Goal: Transaction & Acquisition: Purchase product/service

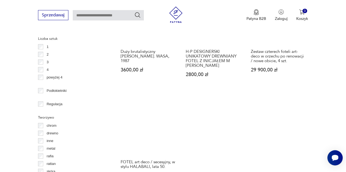
scroll to position [739, 0]
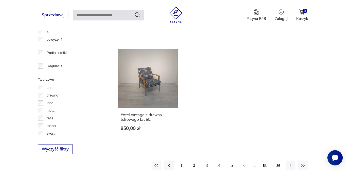
scroll to position [756, 0]
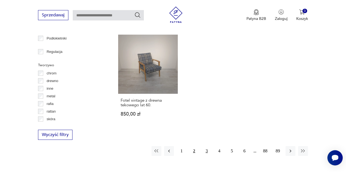
click at [205, 146] on button "3" at bounding box center [207, 151] width 10 height 10
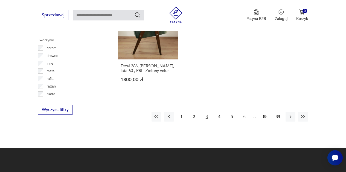
scroll to position [782, 0]
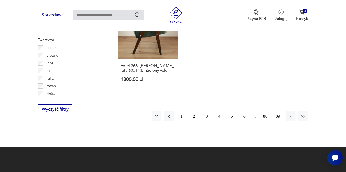
click at [219, 112] on button "4" at bounding box center [219, 117] width 10 height 10
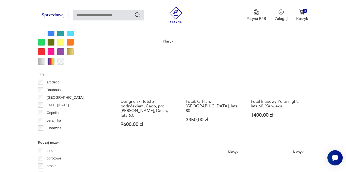
scroll to position [547, 0]
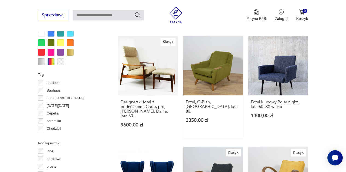
click at [213, 76] on link "Fotel, G-Plan, [GEOGRAPHIC_DATA], lata 80. 3350,00 zł" at bounding box center [213, 87] width 60 height 102
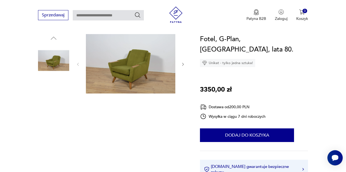
scroll to position [56, 0]
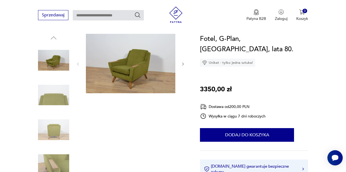
click at [183, 66] on icon "button" at bounding box center [183, 64] width 4 height 4
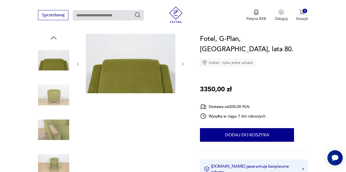
click at [183, 66] on icon "button" at bounding box center [183, 64] width 4 height 4
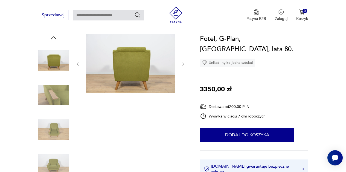
click at [183, 66] on icon "button" at bounding box center [183, 64] width 4 height 4
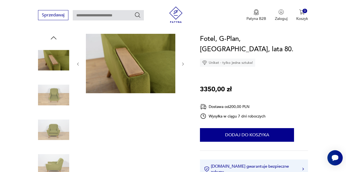
click at [183, 66] on icon "button" at bounding box center [183, 64] width 4 height 4
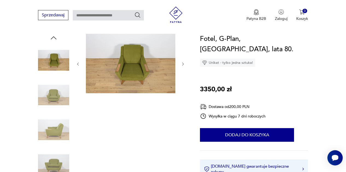
click at [183, 64] on icon "button" at bounding box center [183, 64] width 4 height 4
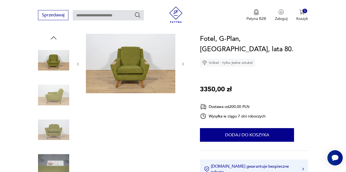
click at [183, 64] on icon "button" at bounding box center [183, 64] width 4 height 4
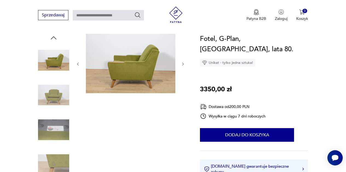
click at [183, 64] on icon "button" at bounding box center [183, 64] width 4 height 4
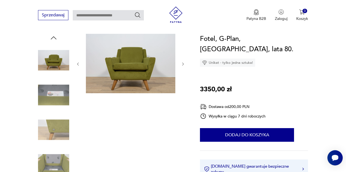
click at [183, 64] on icon "button" at bounding box center [183, 64] width 4 height 4
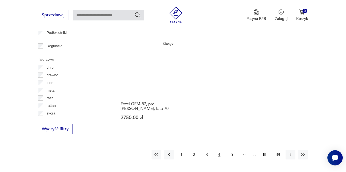
scroll to position [762, 0]
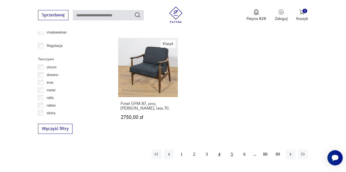
click at [232, 150] on button "5" at bounding box center [232, 155] width 10 height 10
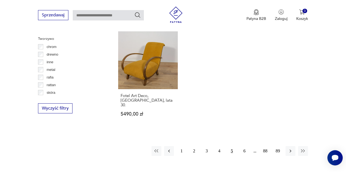
scroll to position [783, 0]
click at [245, 146] on button "6" at bounding box center [244, 151] width 10 height 10
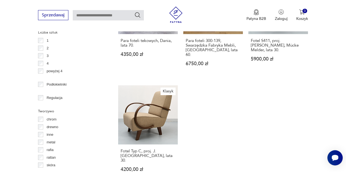
scroll to position [738, 0]
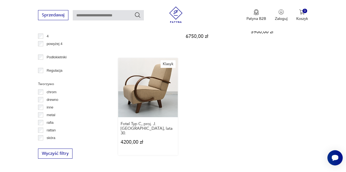
click at [160, 81] on link "Klasyk Fotel Typ C, proj. J. [GEOGRAPHIC_DATA], lata 30. 4200,00 zł" at bounding box center [148, 107] width 60 height 98
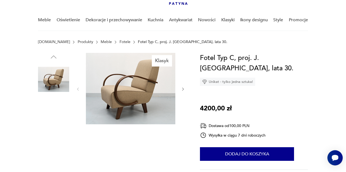
scroll to position [37, 0]
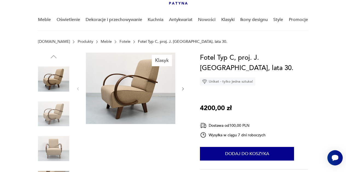
click at [182, 89] on icon "button" at bounding box center [183, 89] width 4 height 4
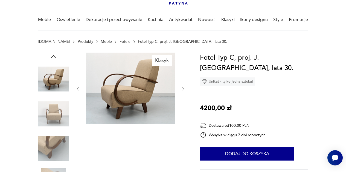
click at [182, 89] on icon "button" at bounding box center [183, 89] width 4 height 4
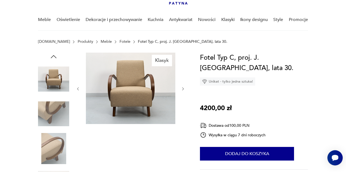
click at [182, 89] on icon "button" at bounding box center [183, 89] width 4 height 4
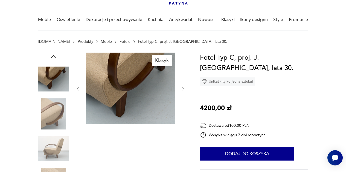
click at [182, 89] on icon "button" at bounding box center [183, 89] width 4 height 4
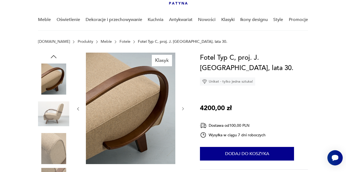
click at [182, 89] on div at bounding box center [130, 109] width 109 height 113
click at [182, 108] on icon "button" at bounding box center [183, 109] width 2 height 3
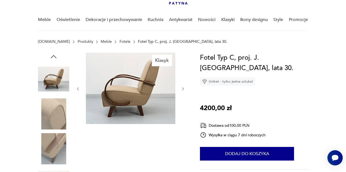
click at [183, 88] on icon "button" at bounding box center [183, 89] width 4 height 4
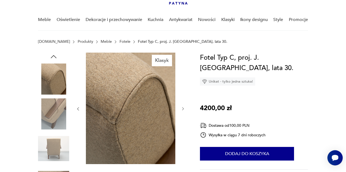
click at [183, 109] on icon "button" at bounding box center [183, 109] width 2 height 3
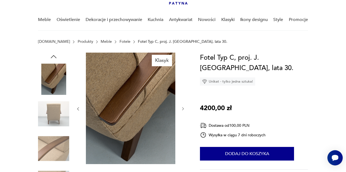
click at [183, 109] on icon "button" at bounding box center [183, 109] width 2 height 3
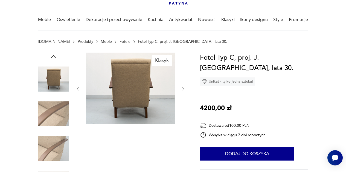
click at [182, 90] on icon "button" at bounding box center [183, 88] width 2 height 3
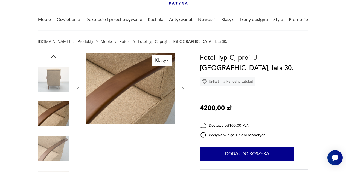
click at [182, 90] on icon "button" at bounding box center [183, 88] width 2 height 3
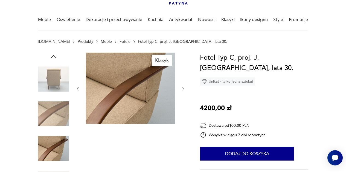
click at [182, 90] on icon "button" at bounding box center [183, 88] width 2 height 3
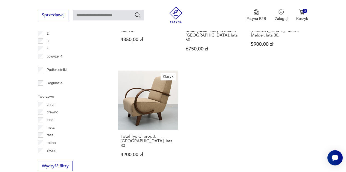
scroll to position [757, 0]
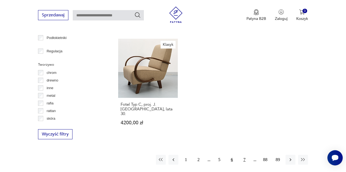
click at [245, 155] on button "7" at bounding box center [244, 160] width 10 height 10
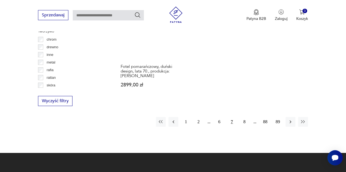
scroll to position [791, 0]
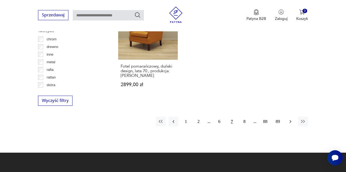
click at [289, 119] on icon "button" at bounding box center [289, 121] width 5 height 5
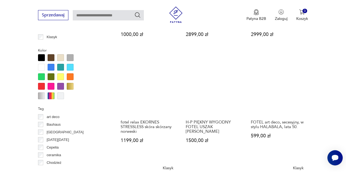
scroll to position [513, 0]
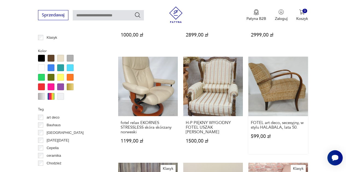
click at [273, 87] on link "FOTEL art deco, secesyjny, w stylu HALABALA, lata 50. 599,00 zł" at bounding box center [278, 106] width 60 height 98
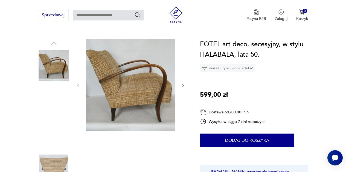
scroll to position [51, 0]
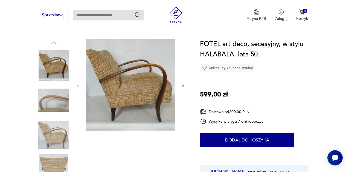
click at [182, 86] on icon "button" at bounding box center [183, 85] width 4 height 4
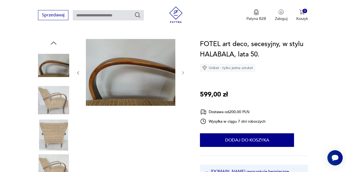
click at [182, 86] on div at bounding box center [130, 73] width 109 height 68
click at [183, 72] on icon "button" at bounding box center [183, 73] width 4 height 4
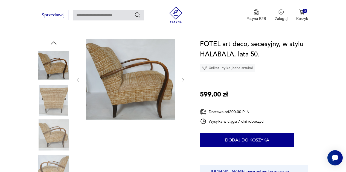
click at [183, 72] on div at bounding box center [130, 80] width 109 height 82
click at [183, 79] on icon "button" at bounding box center [183, 80] width 2 height 3
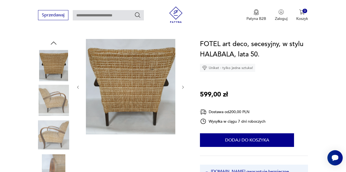
click at [183, 79] on div at bounding box center [130, 87] width 109 height 97
click at [182, 86] on icon "button" at bounding box center [183, 87] width 4 height 4
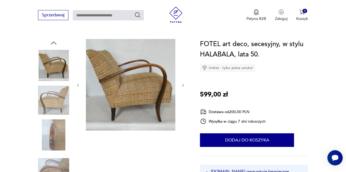
click at [182, 86] on icon "button" at bounding box center [183, 85] width 2 height 3
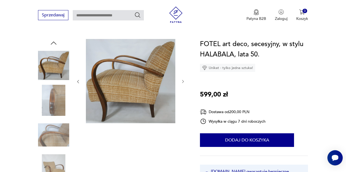
click at [182, 86] on div at bounding box center [130, 82] width 109 height 86
click at [182, 82] on icon "button" at bounding box center [183, 81] width 4 height 4
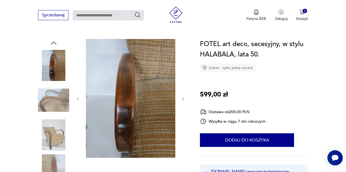
click at [183, 98] on icon "button" at bounding box center [183, 99] width 4 height 4
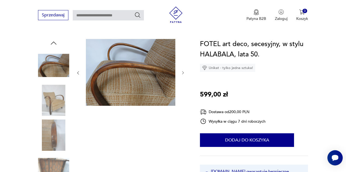
click at [181, 73] on icon "button" at bounding box center [183, 73] width 4 height 4
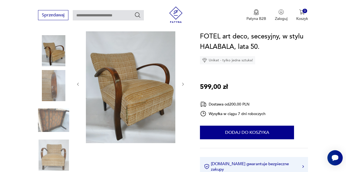
scroll to position [66, 0]
click at [182, 84] on icon "button" at bounding box center [183, 85] width 4 height 4
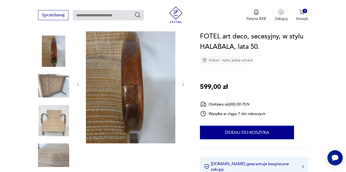
click at [182, 84] on icon "button" at bounding box center [183, 85] width 4 height 4
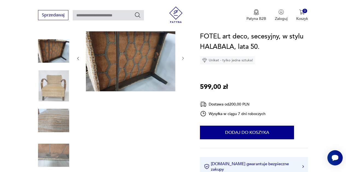
click at [291, 90] on div "FOTEL art deco, secesyjny, w stylu HALABALA, lata 50. Unikat - tylko jedna sztu…" at bounding box center [254, 114] width 108 height 166
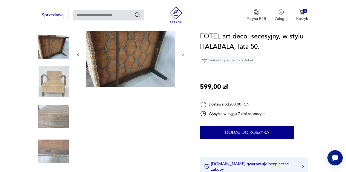
scroll to position [70, 0]
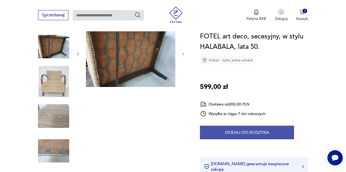
click at [249, 132] on button "Dodaj do koszyka" at bounding box center [247, 133] width 94 height 14
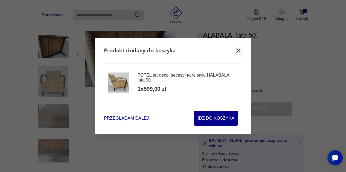
click at [132, 119] on span "Przeglądam dalej" at bounding box center [126, 118] width 45 height 6
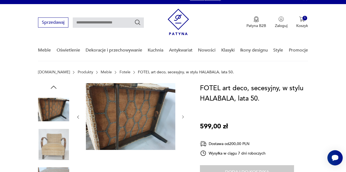
scroll to position [7, 0]
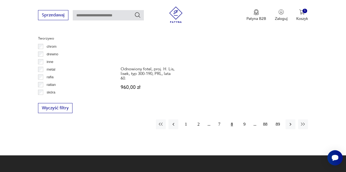
scroll to position [784, 0]
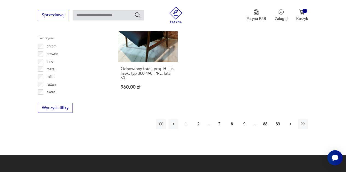
click at [291, 122] on icon "button" at bounding box center [289, 124] width 5 height 5
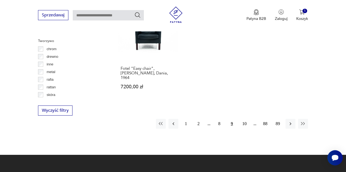
scroll to position [781, 0]
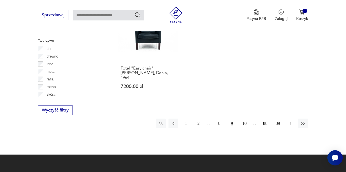
click at [291, 121] on icon "button" at bounding box center [289, 123] width 5 height 5
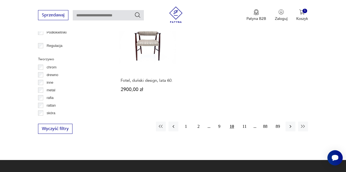
scroll to position [763, 0]
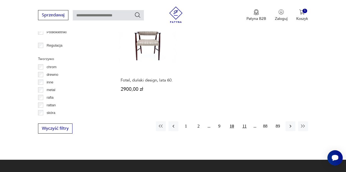
click at [243, 122] on button "11" at bounding box center [244, 127] width 10 height 10
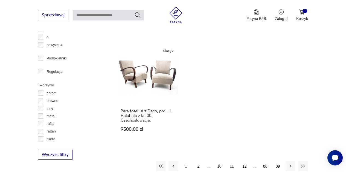
scroll to position [737, 0]
click at [245, 161] on button "12" at bounding box center [244, 166] width 10 height 10
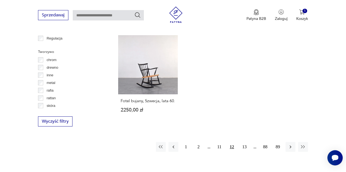
scroll to position [770, 0]
click at [246, 142] on button "13" at bounding box center [244, 147] width 10 height 10
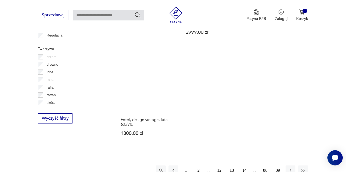
scroll to position [773, 0]
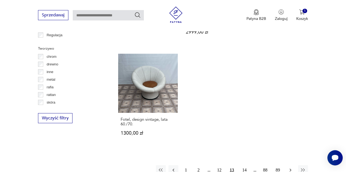
click at [290, 166] on button "button" at bounding box center [290, 171] width 10 height 10
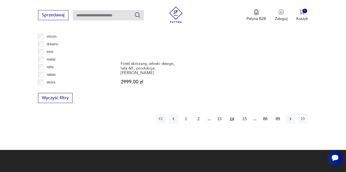
scroll to position [794, 0]
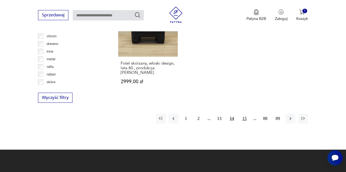
click at [245, 114] on button "15" at bounding box center [244, 119] width 10 height 10
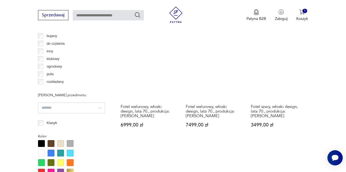
scroll to position [424, 0]
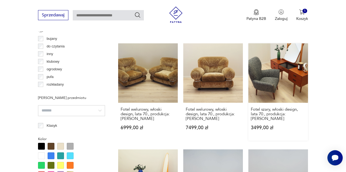
click at [268, 72] on link "Fotel szary, włoski design, lata 70., produkcja: Włochy 3499,00 zł" at bounding box center [278, 92] width 60 height 98
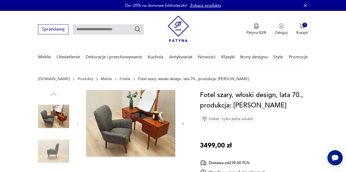
click at [182, 124] on icon "button" at bounding box center [183, 124] width 4 height 4
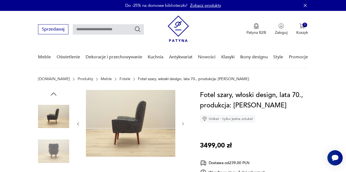
click at [182, 124] on icon "button" at bounding box center [183, 124] width 4 height 4
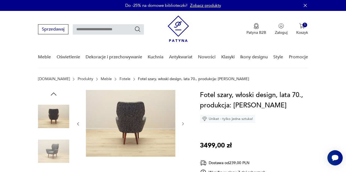
click at [182, 124] on icon "button" at bounding box center [183, 124] width 4 height 4
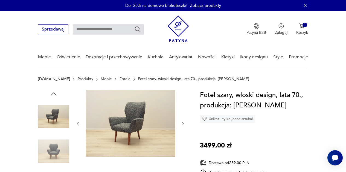
click at [182, 124] on icon "button" at bounding box center [183, 124] width 4 height 4
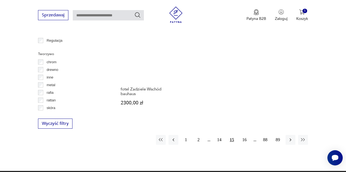
scroll to position [768, 0]
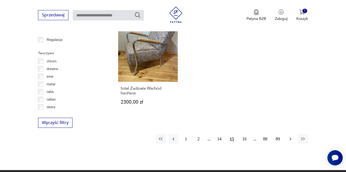
click at [291, 137] on icon "button" at bounding box center [289, 139] width 5 height 5
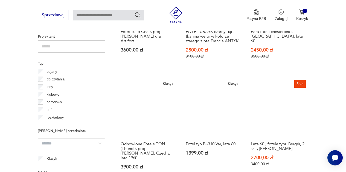
scroll to position [392, 0]
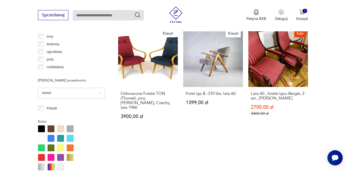
scroll to position [442, 0]
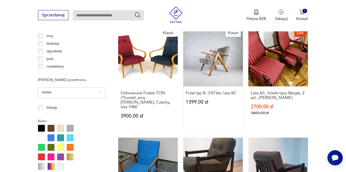
click at [214, 60] on link "Klasyk Fotel typ B -310 Var, lata 60. 1399,00 zł" at bounding box center [213, 78] width 60 height 102
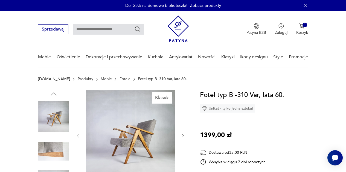
click at [182, 136] on icon "button" at bounding box center [183, 136] width 4 height 4
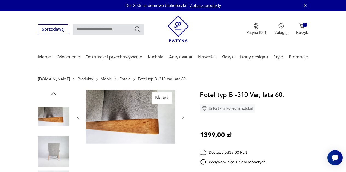
click at [182, 119] on icon "button" at bounding box center [183, 117] width 4 height 4
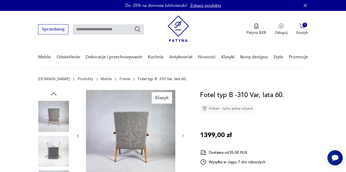
click at [182, 119] on div at bounding box center [130, 136] width 109 height 92
click at [182, 137] on icon "button" at bounding box center [183, 136] width 4 height 4
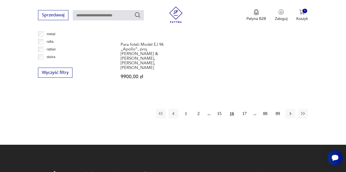
scroll to position [819, 0]
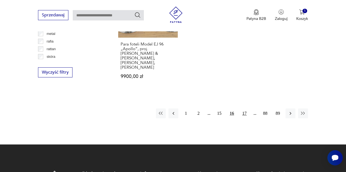
click at [245, 109] on button "17" at bounding box center [244, 114] width 10 height 10
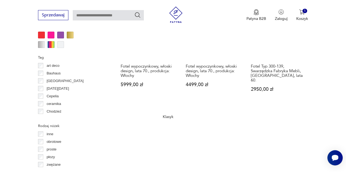
scroll to position [598, 0]
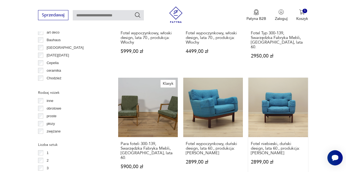
click at [276, 112] on link "Fotel niebieski, duński design, lata 60., produkcja: [PERSON_NAME] 2899,00 zł" at bounding box center [278, 129] width 60 height 102
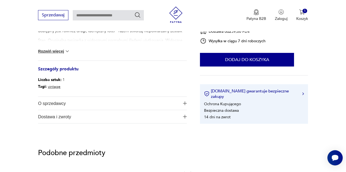
scroll to position [266, 0]
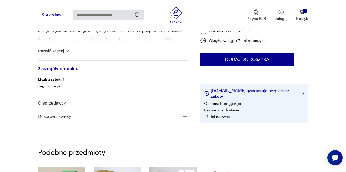
click at [185, 103] on img "button" at bounding box center [185, 103] width 4 height 4
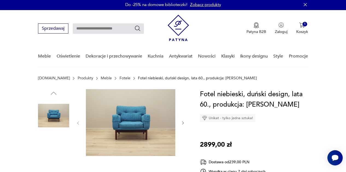
scroll to position [0, 0]
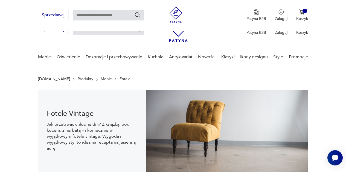
scroll to position [648, 0]
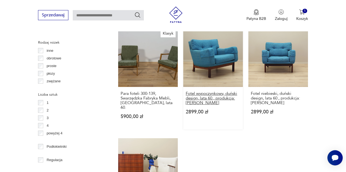
click at [217, 93] on h3 "Fotel wypoczynkowy, duński design, lata 60., produkcja: [PERSON_NAME]" at bounding box center [212, 99] width 55 height 14
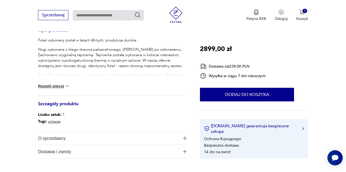
scroll to position [231, 0]
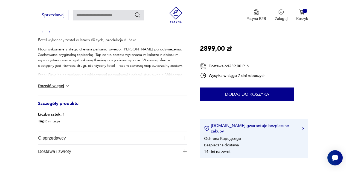
click at [67, 86] on img at bounding box center [66, 85] width 5 height 5
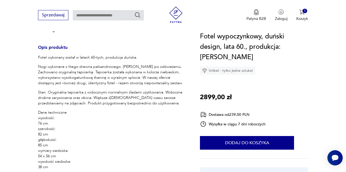
scroll to position [214, 0]
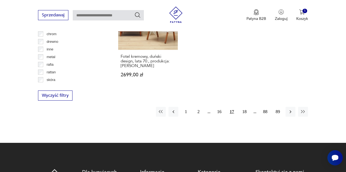
scroll to position [796, 0]
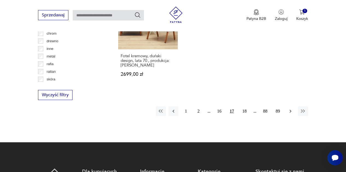
click at [290, 110] on icon "button" at bounding box center [290, 111] width 2 height 3
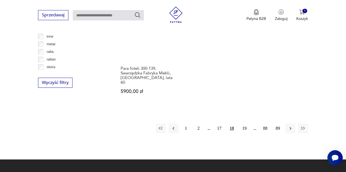
scroll to position [809, 0]
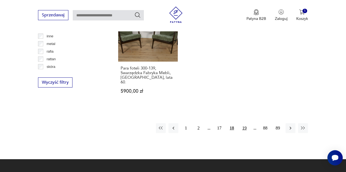
click at [244, 123] on button "19" at bounding box center [244, 128] width 10 height 10
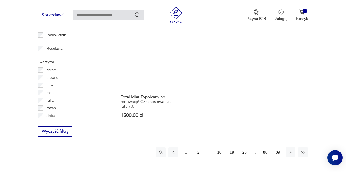
scroll to position [760, 0]
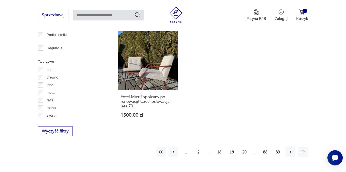
click at [244, 148] on button "20" at bounding box center [244, 153] width 10 height 10
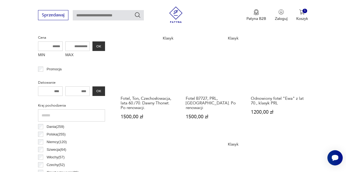
scroll to position [214, 0]
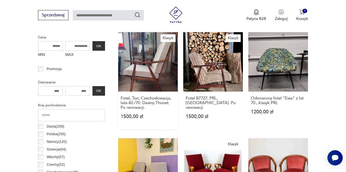
click at [151, 57] on link "Klasyk Fotel, Ton, Czechosłowacja, lata 60./70. Dawny Thonet. Po renowacji. 150…" at bounding box center [148, 81] width 60 height 98
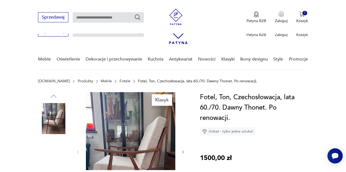
scroll to position [62, 0]
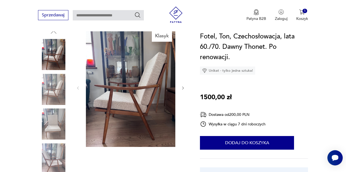
click at [182, 89] on icon "button" at bounding box center [183, 88] width 2 height 3
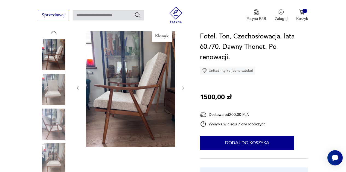
click at [182, 89] on icon "button" at bounding box center [183, 88] width 2 height 3
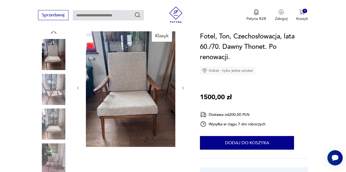
click at [182, 89] on icon "button" at bounding box center [183, 88] width 2 height 3
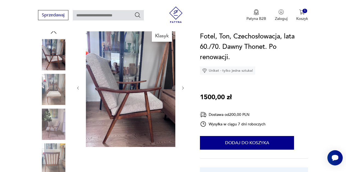
click at [182, 89] on icon "button" at bounding box center [183, 88] width 2 height 3
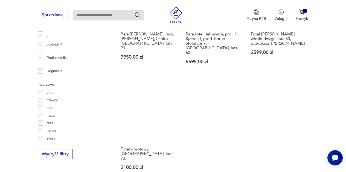
scroll to position [737, 0]
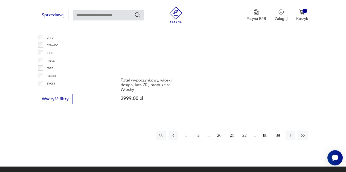
scroll to position [791, 0]
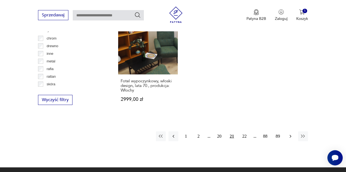
click at [289, 134] on icon "button" at bounding box center [289, 136] width 5 height 5
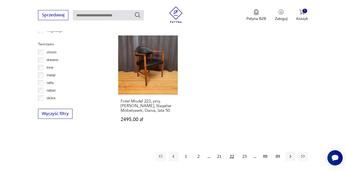
scroll to position [778, 0]
click at [244, 152] on button "23" at bounding box center [244, 157] width 10 height 10
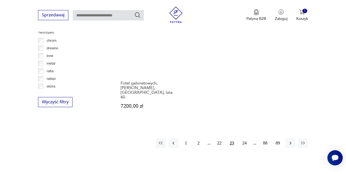
scroll to position [790, 0]
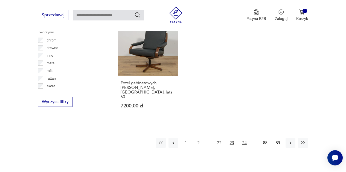
click at [245, 138] on button "24" at bounding box center [244, 143] width 10 height 10
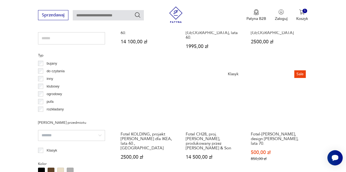
scroll to position [400, 0]
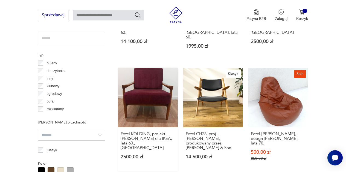
click at [142, 86] on link "Fotel KOLDING, projekt [PERSON_NAME] dla IKEA, lata 60., Polska 2500,00 zł" at bounding box center [148, 120] width 60 height 104
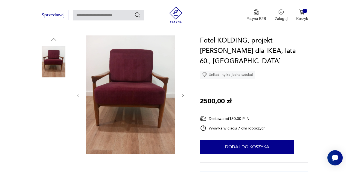
scroll to position [54, 0]
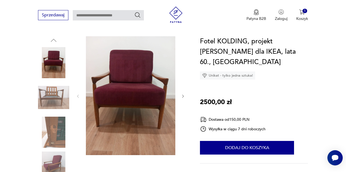
click at [183, 96] on icon "button" at bounding box center [183, 96] width 4 height 4
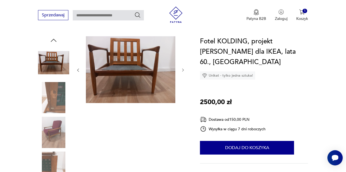
click at [184, 70] on icon "button" at bounding box center [183, 70] width 4 height 4
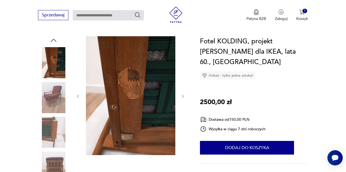
click at [184, 70] on div at bounding box center [130, 96] width 109 height 120
click at [183, 96] on icon "button" at bounding box center [183, 96] width 4 height 4
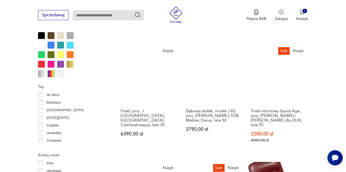
scroll to position [536, 0]
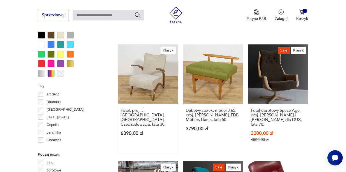
click at [145, 60] on link "Klasyk Fotel, proj. J. Halabala, Thonet, Czechosłowacja, lata 30. 6390,00 zł" at bounding box center [148, 99] width 60 height 108
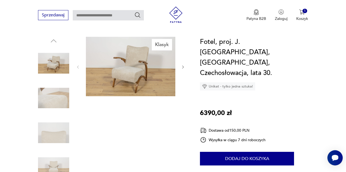
scroll to position [54, 0]
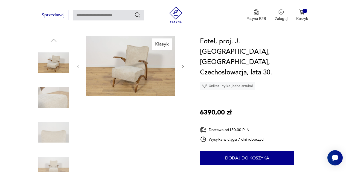
click at [182, 67] on icon "button" at bounding box center [183, 66] width 4 height 4
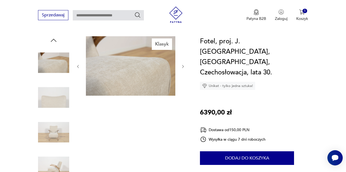
click at [182, 67] on icon "button" at bounding box center [183, 66] width 4 height 4
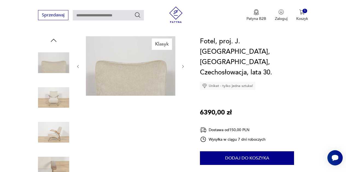
click at [182, 67] on icon "button" at bounding box center [183, 66] width 4 height 4
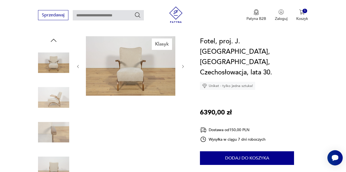
click at [182, 67] on icon "button" at bounding box center [183, 66] width 4 height 4
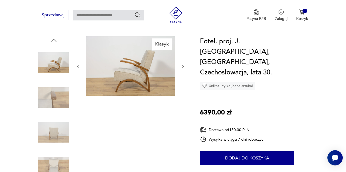
click at [182, 67] on icon "button" at bounding box center [183, 66] width 4 height 4
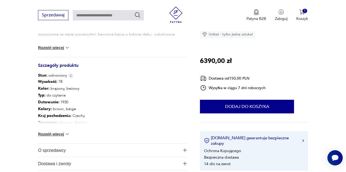
scroll to position [269, 0]
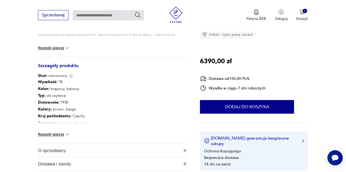
click at [60, 136] on button "Rozwiń więcej" at bounding box center [54, 134] width 32 height 5
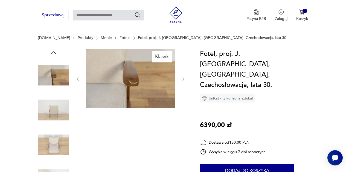
scroll to position [38, 0]
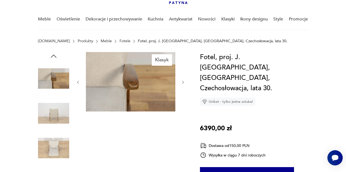
click at [183, 81] on icon "button" at bounding box center [183, 82] width 4 height 4
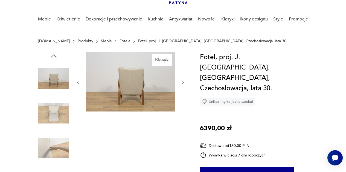
click at [183, 81] on icon "button" at bounding box center [183, 82] width 4 height 4
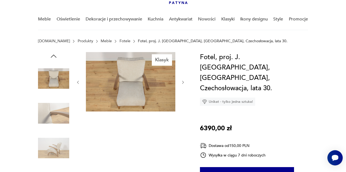
click at [183, 81] on icon "button" at bounding box center [183, 82] width 4 height 4
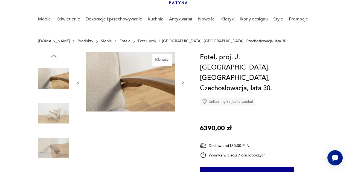
click at [183, 81] on icon "button" at bounding box center [183, 82] width 4 height 4
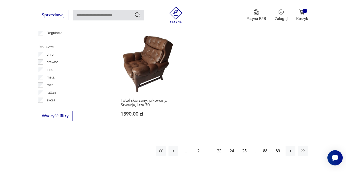
scroll to position [776, 0]
click at [289, 148] on icon "button" at bounding box center [289, 150] width 5 height 5
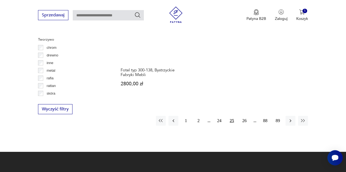
scroll to position [782, 0]
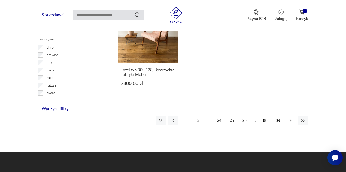
click at [291, 118] on icon "button" at bounding box center [289, 120] width 5 height 5
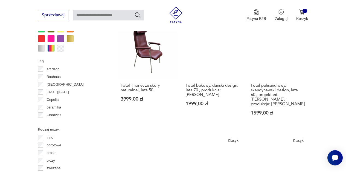
scroll to position [561, 0]
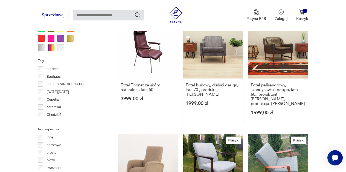
click at [214, 52] on link "Fotel bukowy, duński design, lata 70., produkcja: [PERSON_NAME] 1999,00 zł" at bounding box center [213, 72] width 60 height 107
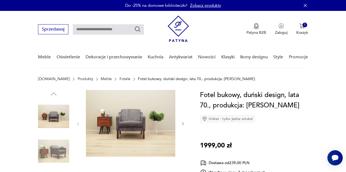
click at [184, 125] on icon "button" at bounding box center [183, 124] width 4 height 4
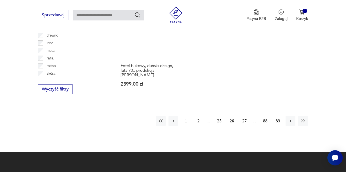
scroll to position [809, 0]
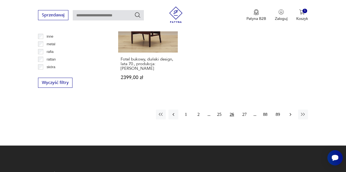
click at [291, 112] on icon "button" at bounding box center [289, 114] width 5 height 5
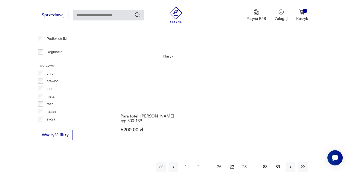
scroll to position [801, 0]
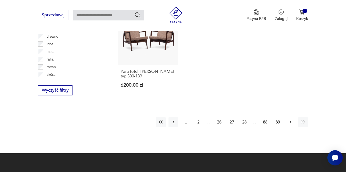
click at [288, 120] on icon "button" at bounding box center [289, 122] width 5 height 5
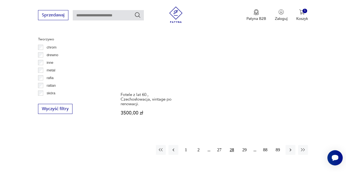
scroll to position [784, 0]
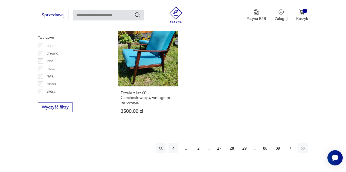
click at [290, 147] on icon "button" at bounding box center [290, 148] width 2 height 3
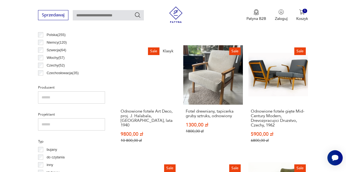
scroll to position [313, 0]
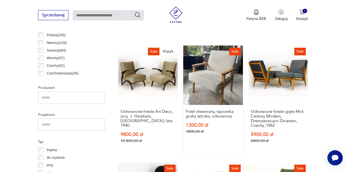
click at [222, 73] on link "Sale Fotel drewniany, tapicerka gruby sztruks, odnowiony 1300,00 zł 1800,00 zł" at bounding box center [213, 100] width 60 height 108
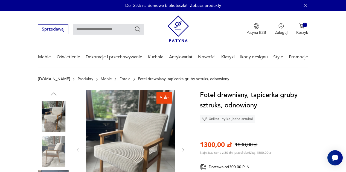
click at [184, 150] on icon "button" at bounding box center [183, 150] width 4 height 4
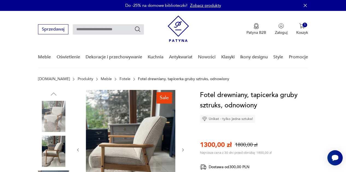
click at [184, 150] on icon "button" at bounding box center [183, 150] width 4 height 4
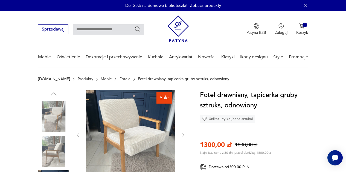
click at [184, 150] on div at bounding box center [130, 135] width 109 height 90
click at [181, 135] on icon "button" at bounding box center [183, 135] width 4 height 4
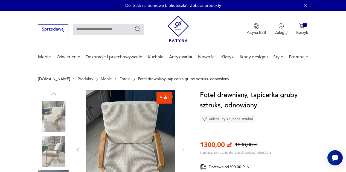
click at [181, 135] on div at bounding box center [130, 150] width 109 height 120
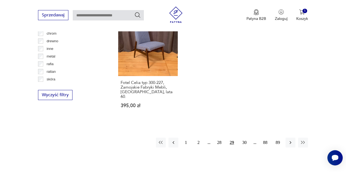
scroll to position [797, 0]
click at [245, 138] on button "30" at bounding box center [244, 143] width 10 height 10
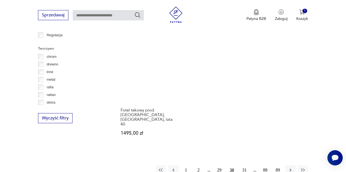
scroll to position [773, 0]
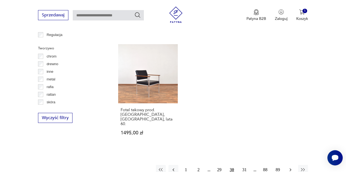
click at [292, 167] on icon "button" at bounding box center [289, 169] width 5 height 5
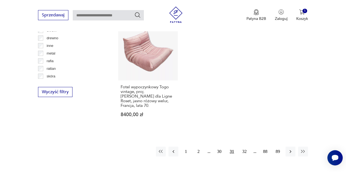
scroll to position [800, 0]
click at [291, 149] on icon "button" at bounding box center [289, 151] width 5 height 5
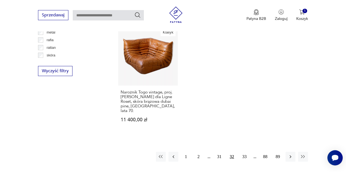
scroll to position [826, 0]
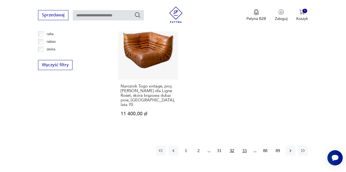
click at [244, 146] on button "33" at bounding box center [244, 151] width 10 height 10
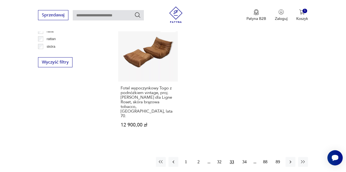
scroll to position [841, 0]
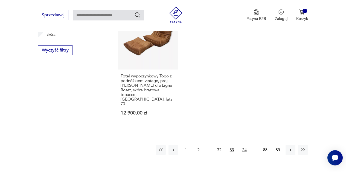
click at [245, 145] on button "34" at bounding box center [244, 150] width 10 height 10
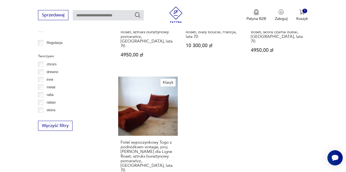
scroll to position [837, 0]
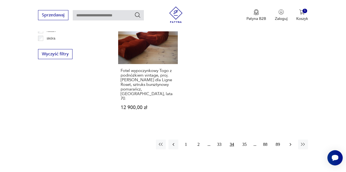
click at [290, 142] on icon "button" at bounding box center [289, 144] width 5 height 5
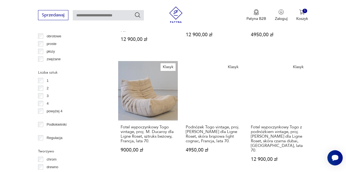
scroll to position [750, 0]
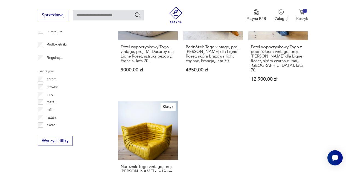
click at [299, 11] on img "button" at bounding box center [301, 11] width 5 height 5
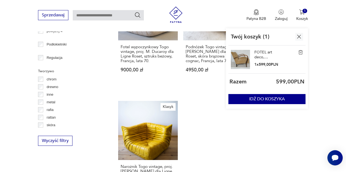
click at [263, 54] on link "FOTEL art deco, secesyjny, w stylu HALABALA, lata 50." at bounding box center [267, 55] width 27 height 10
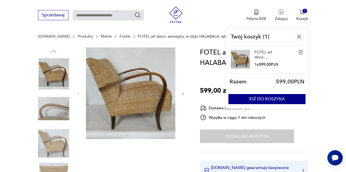
scroll to position [32, 0]
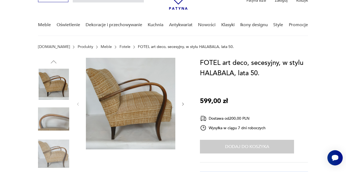
click at [182, 104] on icon "button" at bounding box center [183, 104] width 4 height 4
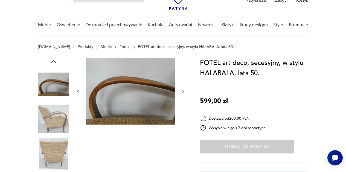
click at [184, 91] on icon "button" at bounding box center [183, 92] width 4 height 4
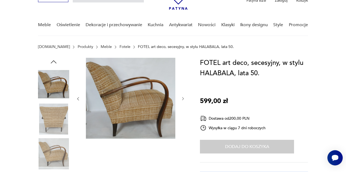
click at [183, 99] on icon "button" at bounding box center [183, 99] width 4 height 4
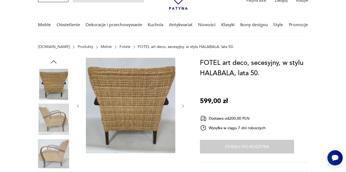
click at [183, 99] on div at bounding box center [130, 106] width 109 height 97
click at [183, 106] on icon "button" at bounding box center [183, 106] width 4 height 4
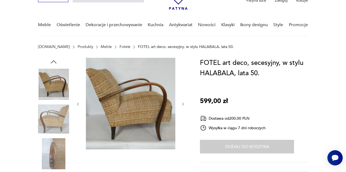
click at [183, 105] on icon "button" at bounding box center [183, 104] width 4 height 4
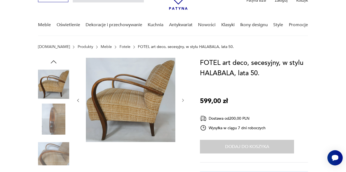
click at [183, 105] on div at bounding box center [130, 101] width 109 height 86
click at [182, 101] on icon "button" at bounding box center [183, 100] width 4 height 4
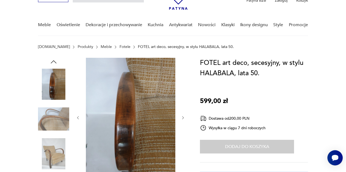
click at [182, 119] on icon "button" at bounding box center [183, 118] width 4 height 4
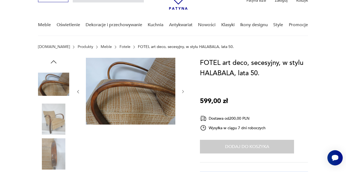
click at [183, 94] on icon "button" at bounding box center [183, 92] width 4 height 4
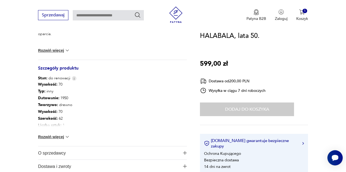
scroll to position [267, 0]
click at [184, 152] on img "button" at bounding box center [185, 153] width 4 height 4
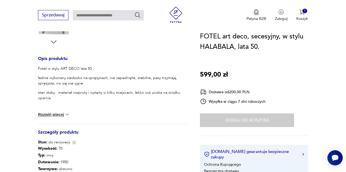
scroll to position [203, 0]
click at [60, 114] on button "Rozwiń więcej" at bounding box center [54, 113] width 32 height 5
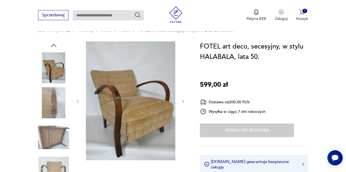
scroll to position [48, 0]
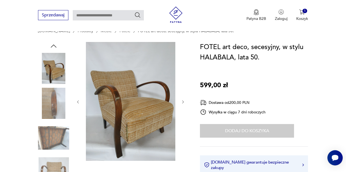
click at [183, 100] on icon "button" at bounding box center [183, 102] width 4 height 4
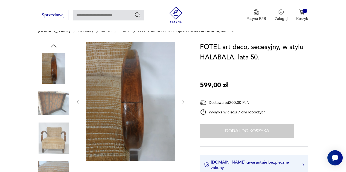
click at [183, 100] on icon "button" at bounding box center [183, 102] width 4 height 4
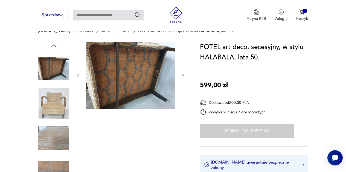
click at [182, 73] on button "button" at bounding box center [183, 75] width 4 height 5
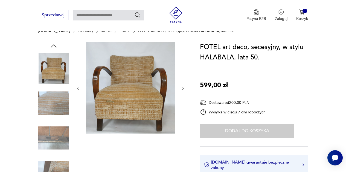
click at [183, 88] on icon "button" at bounding box center [183, 88] width 4 height 4
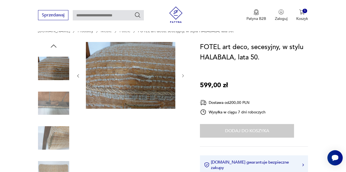
click at [183, 88] on div at bounding box center [130, 76] width 109 height 68
click at [182, 78] on icon "button" at bounding box center [183, 76] width 4 height 4
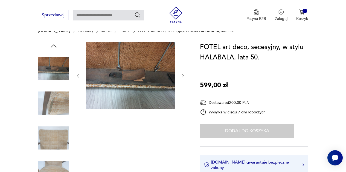
click at [182, 78] on icon "button" at bounding box center [183, 76] width 4 height 4
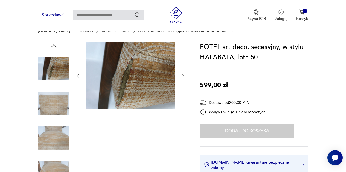
click at [182, 78] on icon "button" at bounding box center [183, 76] width 4 height 4
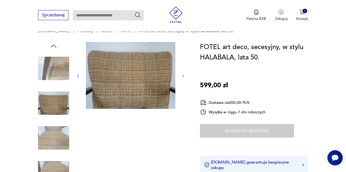
click at [182, 78] on icon "button" at bounding box center [183, 76] width 4 height 4
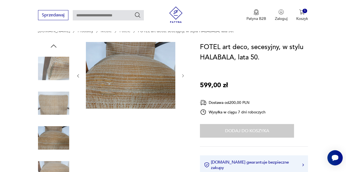
click at [182, 78] on icon "button" at bounding box center [183, 76] width 4 height 4
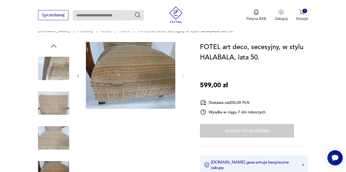
scroll to position [0, 0]
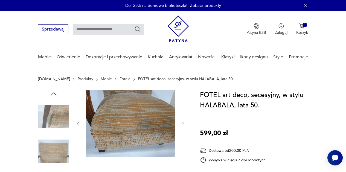
click at [56, 94] on icon "button" at bounding box center [53, 94] width 8 height 8
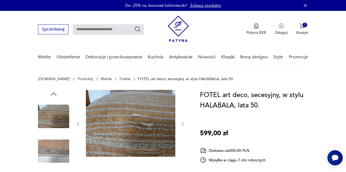
click at [56, 94] on icon "button" at bounding box center [53, 94] width 8 height 8
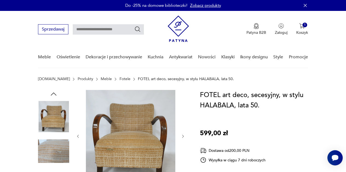
click at [56, 94] on icon "button" at bounding box center [53, 94] width 8 height 8
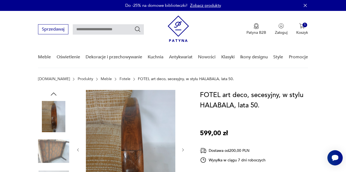
click at [56, 94] on icon "button" at bounding box center [53, 94] width 8 height 8
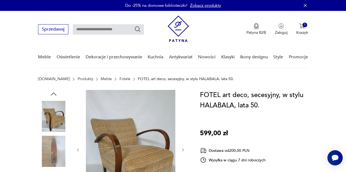
click at [56, 94] on icon "button" at bounding box center [53, 94] width 8 height 8
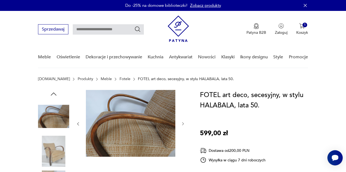
click at [56, 94] on icon "button" at bounding box center [53, 94] width 8 height 8
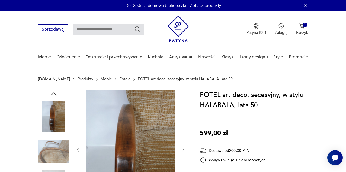
click at [56, 94] on icon "button" at bounding box center [53, 94] width 8 height 8
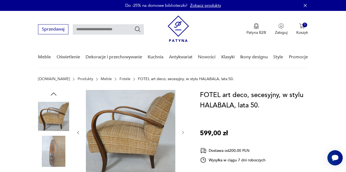
click at [57, 114] on img at bounding box center [53, 116] width 31 height 31
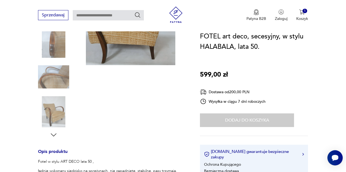
click at [57, 114] on img at bounding box center [53, 111] width 31 height 31
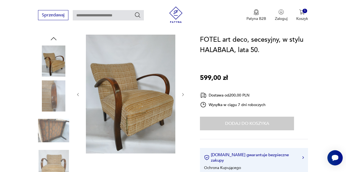
scroll to position [55, 0]
click at [303, 15] on button "1 Koszyk" at bounding box center [302, 15] width 12 height 12
drag, startPoint x: 198, startPoint y: 0, endPoint x: 267, endPoint y: 53, distance: 87.4
click at [267, 53] on h1 "FOTEL art deco, secesyjny, w stylu HALABALA, lata 50." at bounding box center [254, 45] width 108 height 21
